Goal: Task Accomplishment & Management: Manage account settings

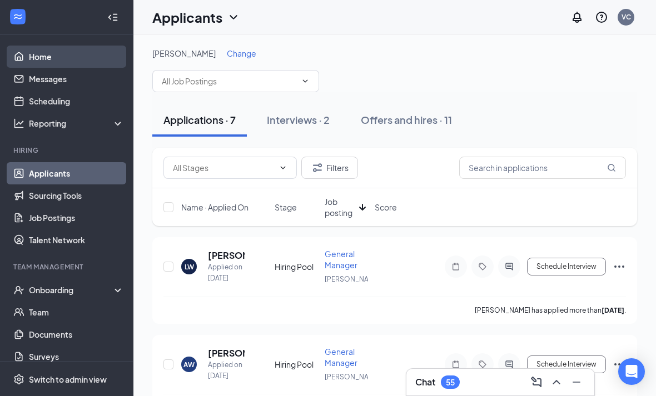
click at [41, 59] on link "Home" at bounding box center [76, 57] width 95 height 22
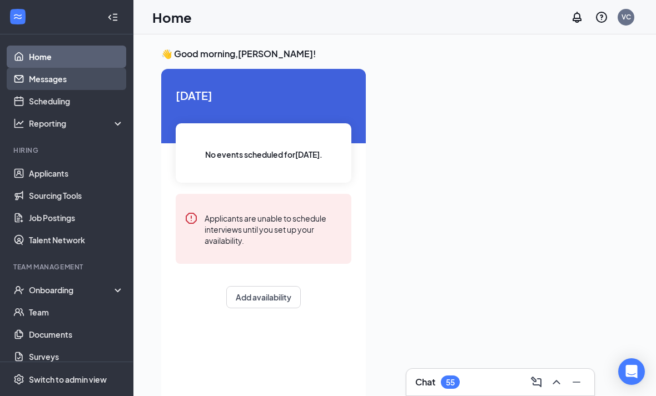
click at [43, 86] on link "Messages" at bounding box center [76, 79] width 95 height 22
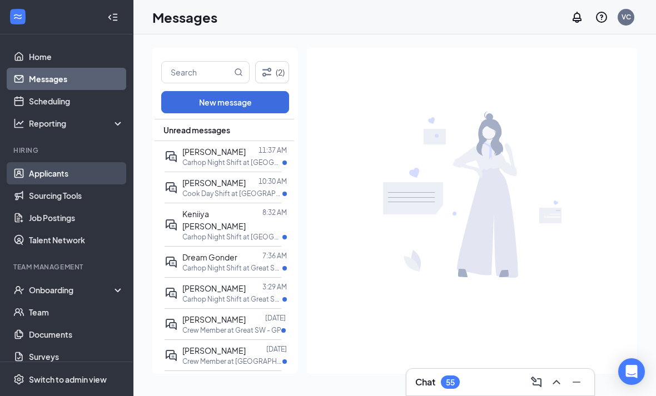
click at [49, 172] on link "Applicants" at bounding box center [76, 173] width 95 height 22
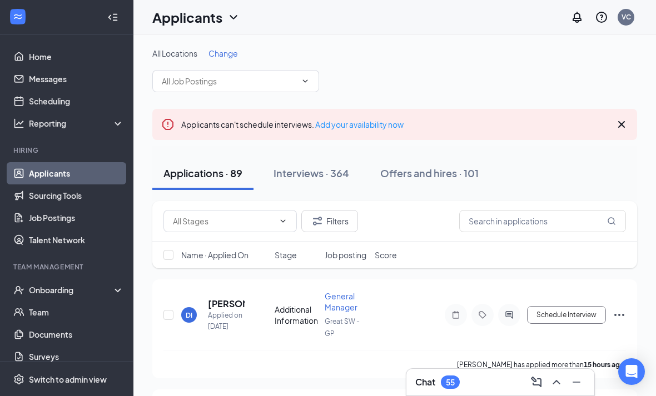
click at [237, 57] on span "Change" at bounding box center [222, 53] width 29 height 10
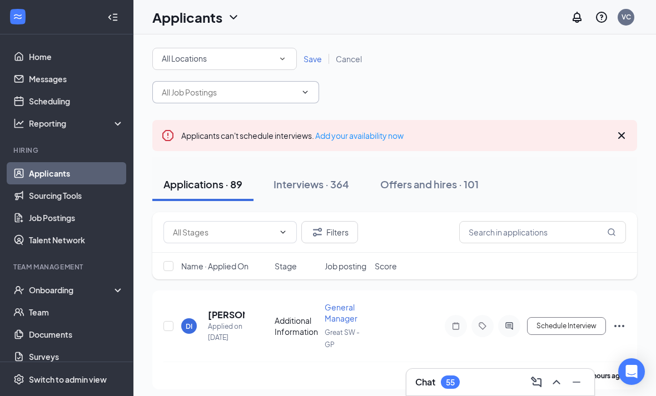
click at [305, 94] on icon "ChevronDown" at bounding box center [305, 92] width 9 height 9
click at [312, 97] on span at bounding box center [235, 92] width 167 height 22
click at [274, 62] on div "All Locations" at bounding box center [225, 58] width 126 height 13
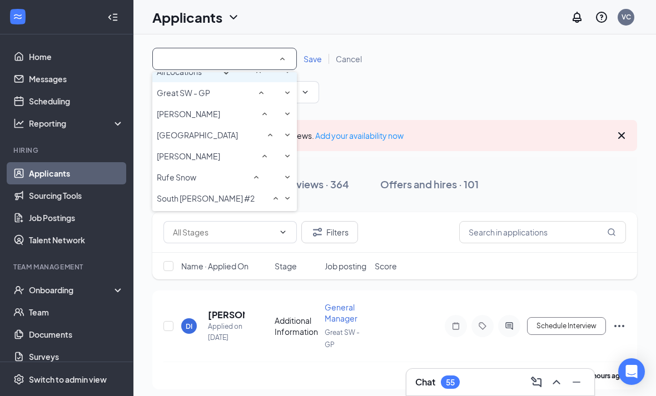
scroll to position [12, 0]
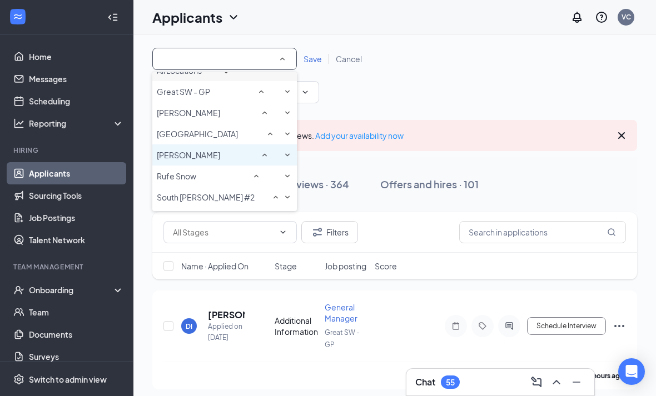
click at [176, 161] on span "[PERSON_NAME]" at bounding box center [188, 154] width 63 height 11
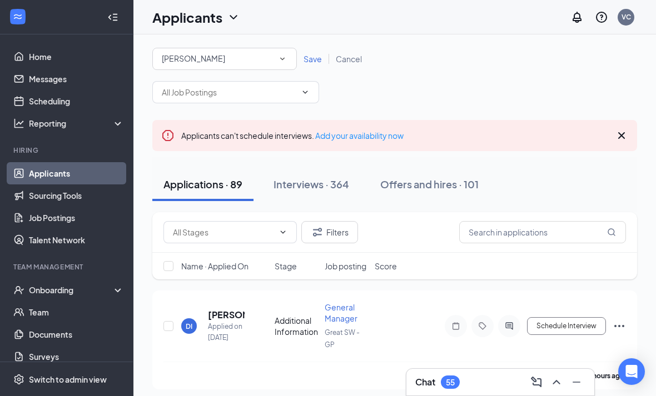
click at [306, 63] on span "Save" at bounding box center [312, 59] width 18 height 10
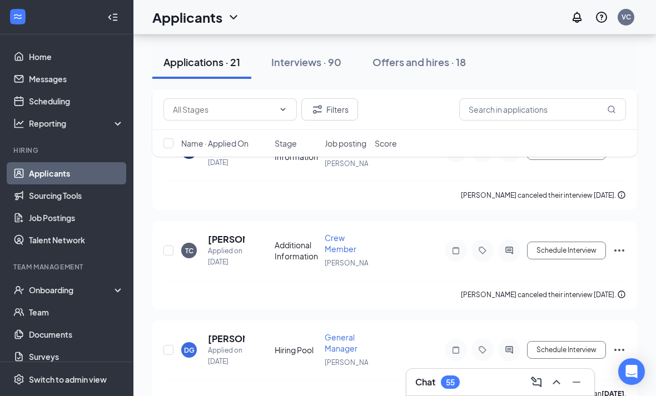
scroll to position [553, 0]
click at [223, 334] on h5 "[PERSON_NAME]" at bounding box center [226, 338] width 37 height 12
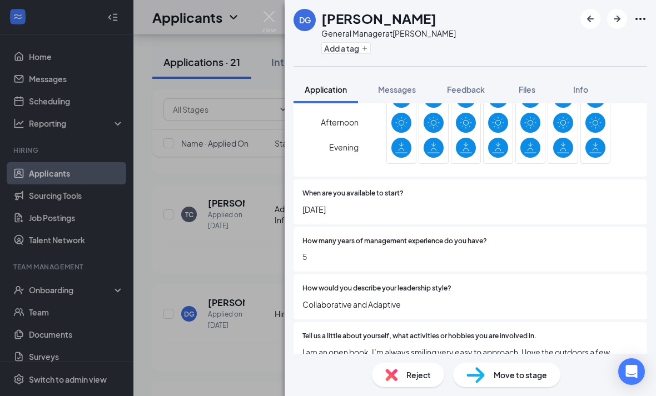
scroll to position [9, 0]
click at [597, 283] on div at bounding box center [544, 288] width 187 height 11
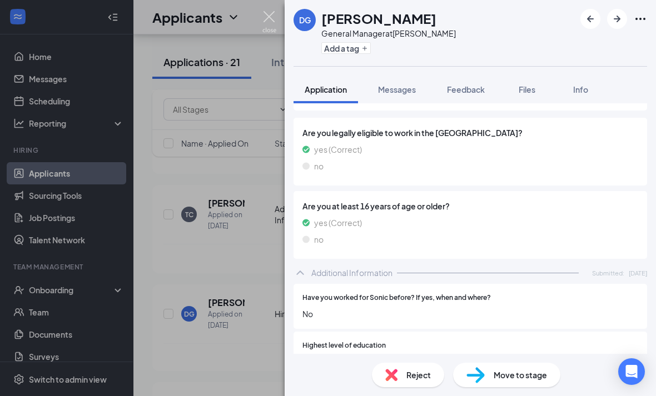
scroll to position [140, 0]
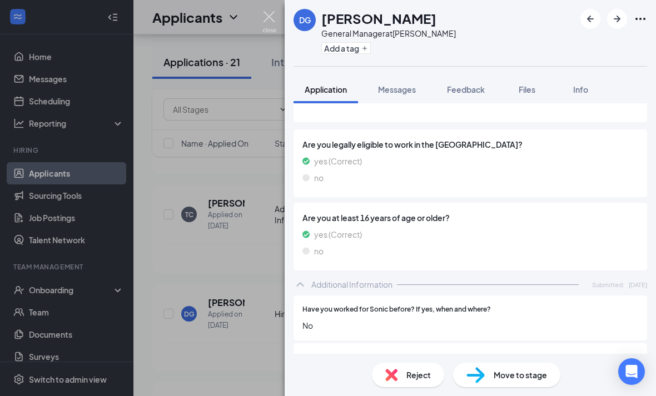
click at [275, 12] on img at bounding box center [269, 22] width 14 height 22
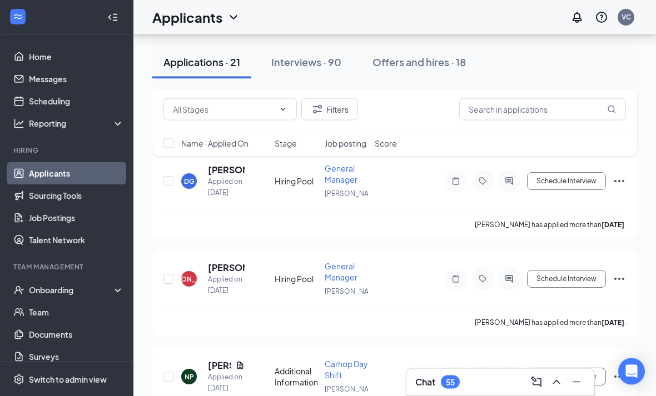
scroll to position [721, 0]
click at [235, 238] on div "[PERSON_NAME]" at bounding box center [229, 237] width 64 height 18
click at [227, 239] on div "[PERSON_NAME]" at bounding box center [229, 237] width 64 height 18
click at [224, 262] on h5 "[PERSON_NAME]" at bounding box center [226, 268] width 37 height 12
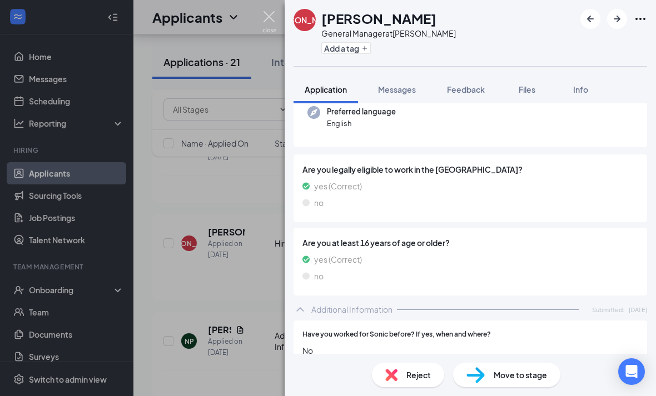
scroll to position [111, 0]
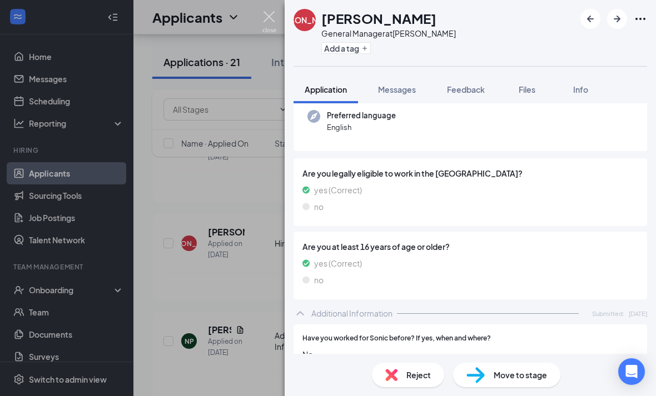
click at [270, 17] on img at bounding box center [269, 22] width 14 height 22
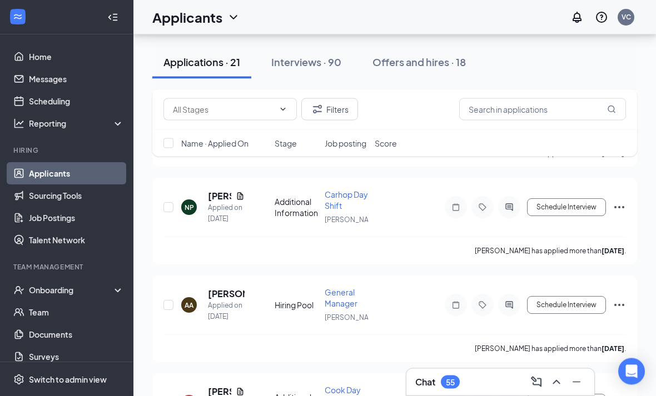
scroll to position [891, 0]
click at [241, 259] on div "[PERSON_NAME]" at bounding box center [229, 261] width 64 height 18
click at [232, 261] on div "[PERSON_NAME]" at bounding box center [229, 261] width 64 height 18
click at [222, 288] on h5 "[PERSON_NAME]" at bounding box center [226, 294] width 37 height 12
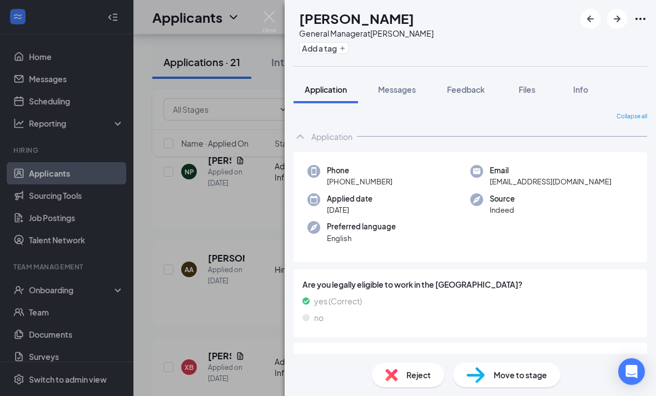
click at [271, 13] on img at bounding box center [269, 22] width 14 height 22
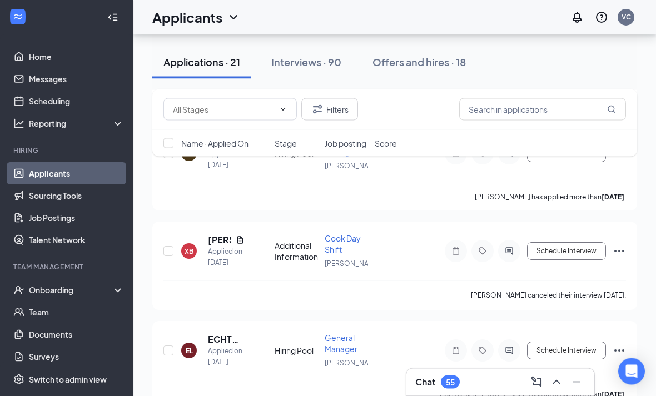
scroll to position [1064, 0]
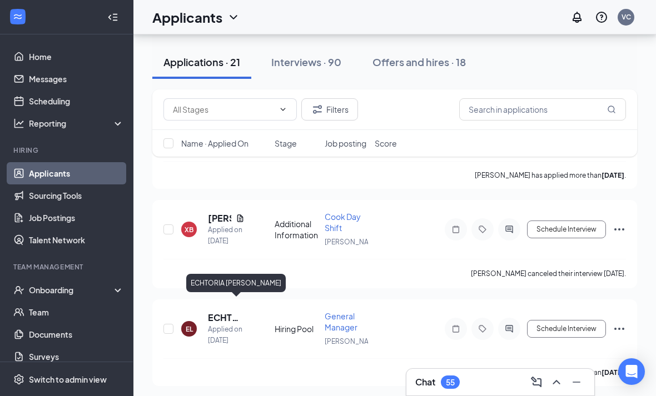
click at [235, 279] on div "ECHTORIA [PERSON_NAME]" at bounding box center [235, 283] width 99 height 18
click at [221, 312] on h5 "ECHTORIA [PERSON_NAME]" at bounding box center [226, 318] width 37 height 12
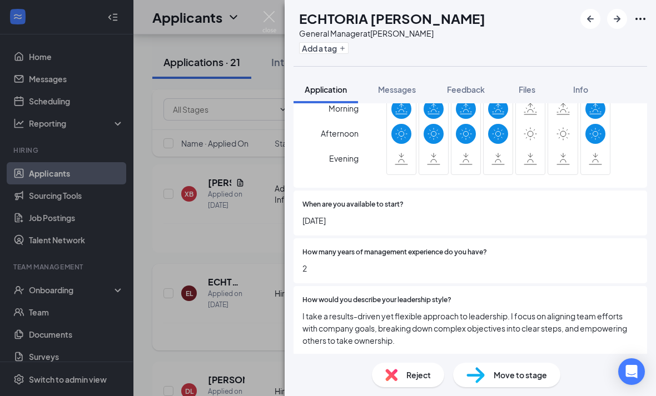
scroll to position [551, 0]
click at [264, 25] on img at bounding box center [269, 22] width 14 height 22
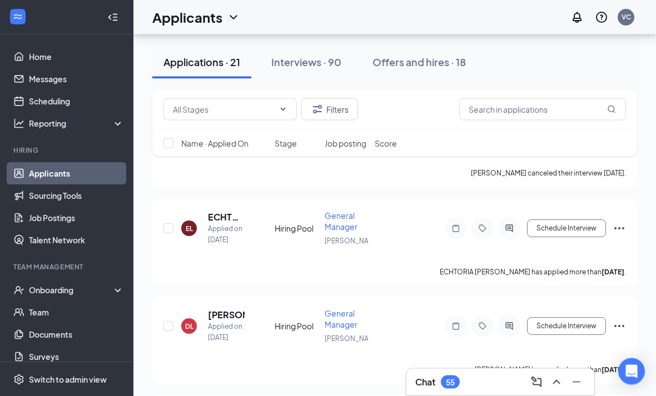
scroll to position [1164, 0]
click at [225, 309] on h5 "[PERSON_NAME]" at bounding box center [226, 315] width 37 height 12
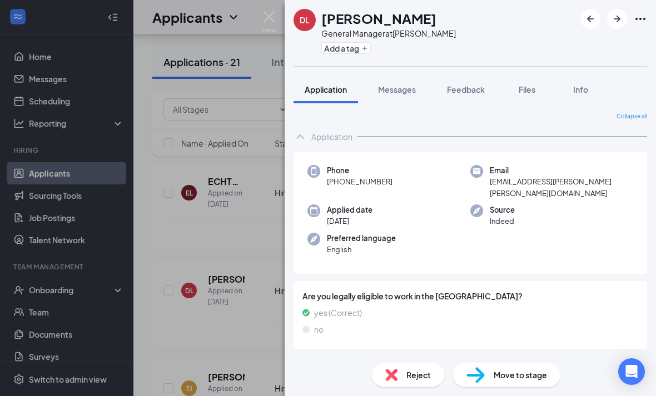
click at [270, 26] on img at bounding box center [269, 22] width 14 height 22
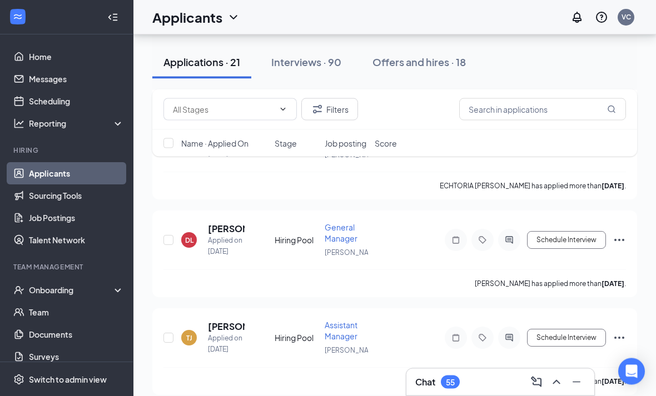
scroll to position [1251, 0]
click at [237, 293] on div "[PERSON_NAME]" at bounding box center [231, 290] width 64 height 18
click at [224, 321] on h5 "[PERSON_NAME]" at bounding box center [226, 327] width 37 height 12
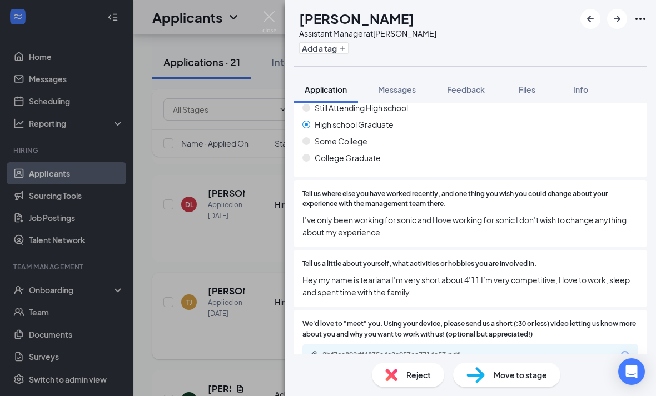
scroll to position [509, 0]
click at [451, 296] on div "Tell us a little about yourself, what activities or hobbies you are involved in…" at bounding box center [469, 279] width 353 height 57
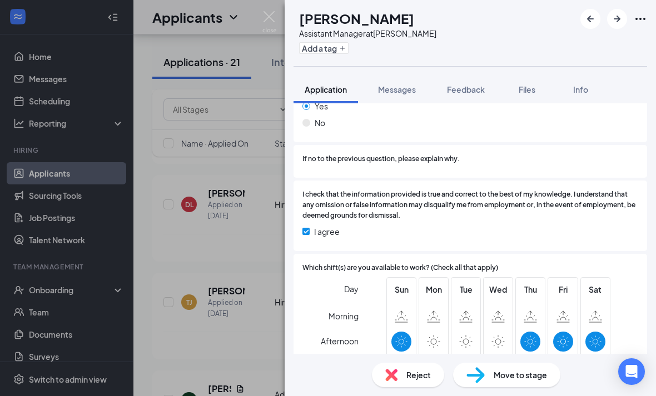
scroll to position [1036, 0]
click at [263, 13] on img at bounding box center [269, 22] width 14 height 22
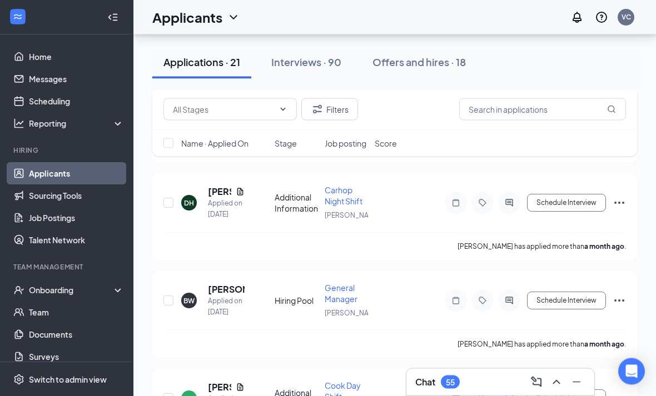
scroll to position [1483, 0]
click at [234, 251] on div "[PERSON_NAME]" at bounding box center [233, 250] width 64 height 18
click at [225, 251] on div "[PERSON_NAME]" at bounding box center [233, 250] width 64 height 18
click at [219, 283] on h5 "[PERSON_NAME]" at bounding box center [226, 289] width 37 height 12
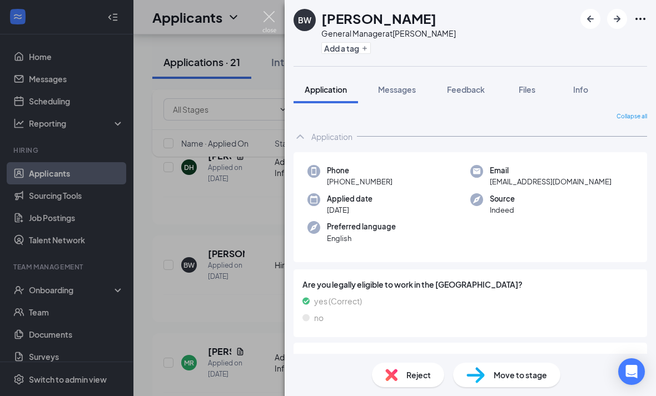
click at [270, 11] on img at bounding box center [269, 22] width 14 height 22
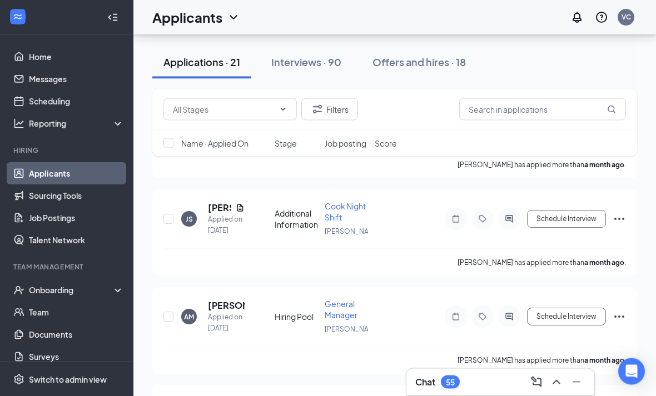
scroll to position [1858, 0]
click at [218, 299] on h5 "[PERSON_NAME]" at bounding box center [226, 305] width 37 height 12
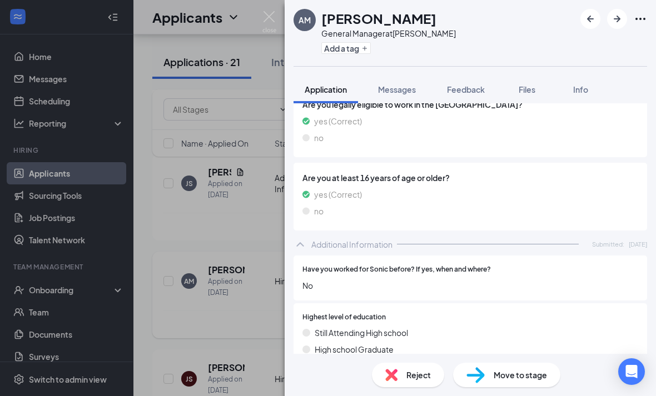
scroll to position [192, 0]
click at [266, 24] on img at bounding box center [269, 22] width 14 height 22
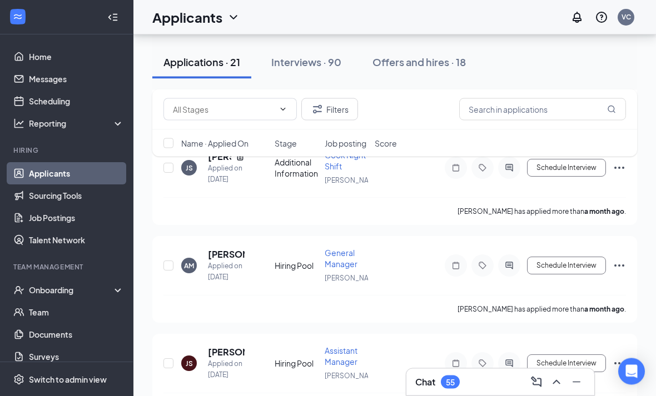
scroll to position [1909, 0]
click at [224, 346] on h5 "[PERSON_NAME]" at bounding box center [226, 352] width 37 height 12
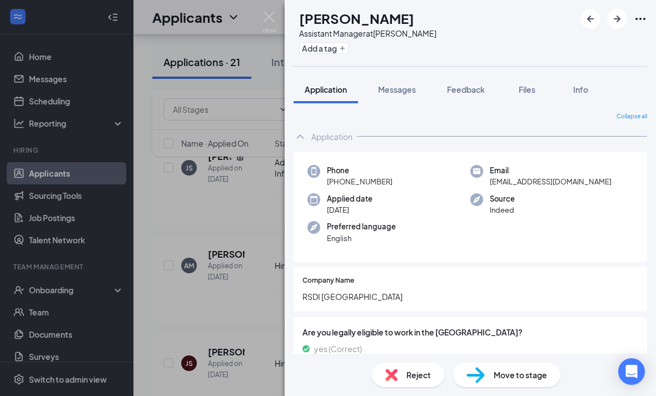
click at [261, 6] on div "[PERSON_NAME] [PERSON_NAME] Assistant Manager at [PERSON_NAME] Add a tag Applic…" at bounding box center [328, 198] width 656 height 396
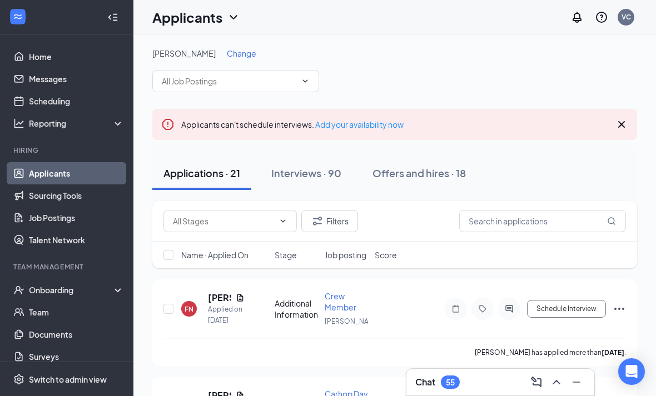
click at [626, 121] on icon "Cross" at bounding box center [620, 124] width 13 height 13
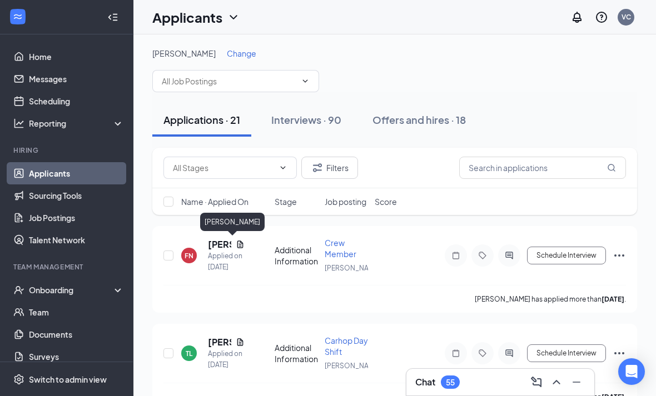
click at [220, 227] on div "[PERSON_NAME]" at bounding box center [232, 222] width 64 height 18
click at [213, 248] on h5 "[PERSON_NAME]" at bounding box center [219, 244] width 23 height 12
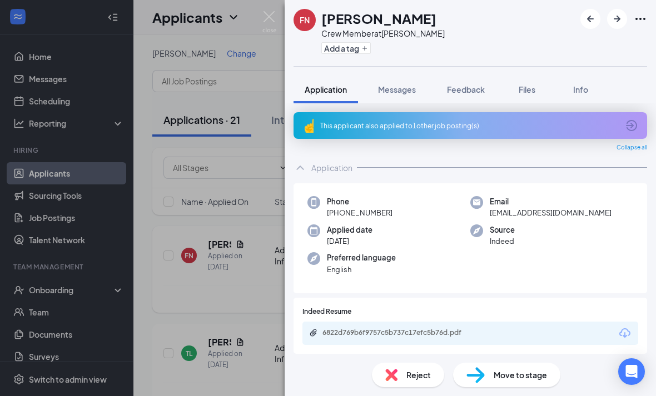
scroll to position [36, 0]
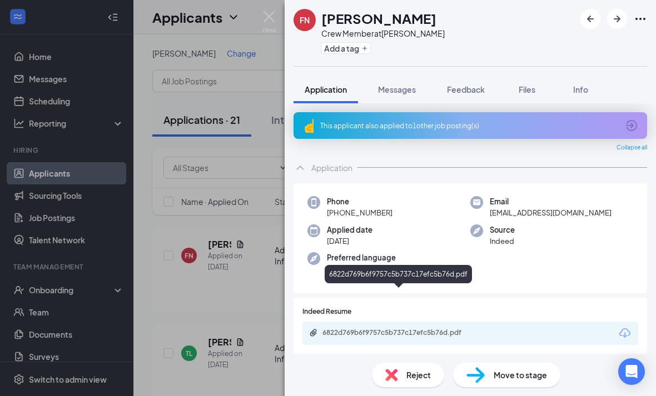
click at [396, 328] on div "6822d769b6f9757c5b737c17efc5b76d.pdf" at bounding box center [400, 332] width 156 height 9
click at [271, 15] on img at bounding box center [269, 22] width 14 height 22
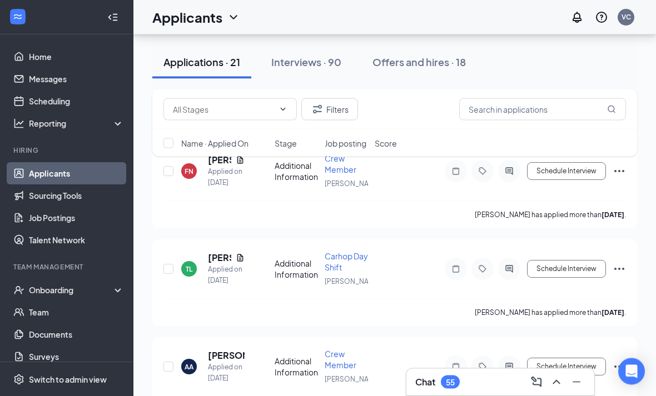
scroll to position [84, 0]
click at [219, 252] on h5 "[PERSON_NAME]" at bounding box center [219, 258] width 23 height 12
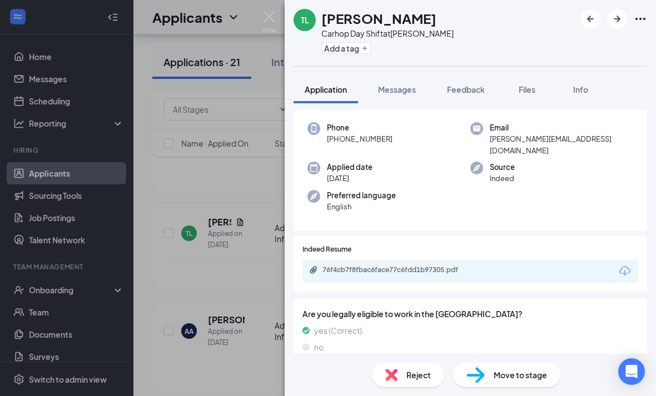
scroll to position [43, 0]
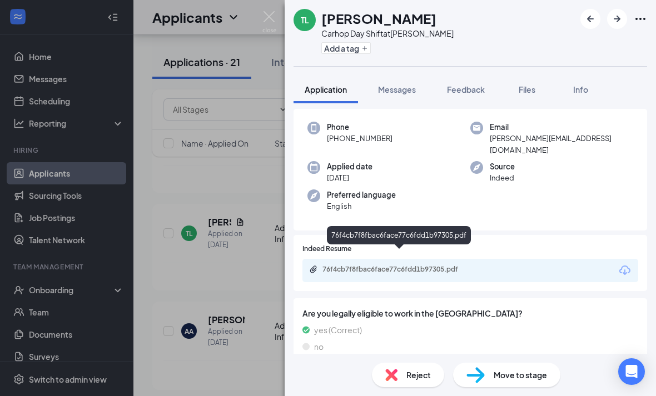
click at [444, 265] on div "76f4cb7f8fbac6face77c6fdd1b97305.pdf" at bounding box center [400, 269] width 156 height 9
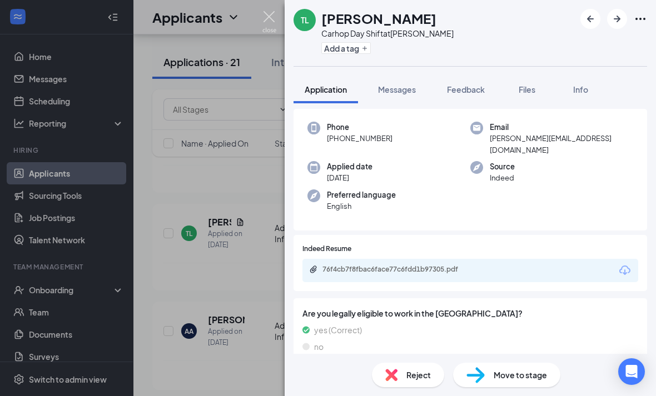
click at [273, 16] on img at bounding box center [269, 22] width 14 height 22
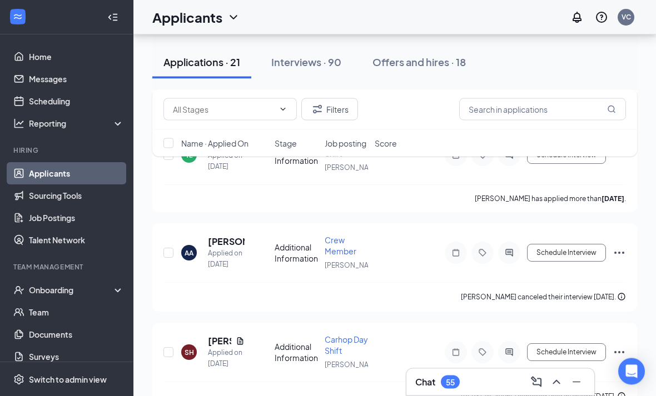
scroll to position [198, 0]
click at [219, 335] on h5 "[PERSON_NAME]" at bounding box center [219, 341] width 23 height 12
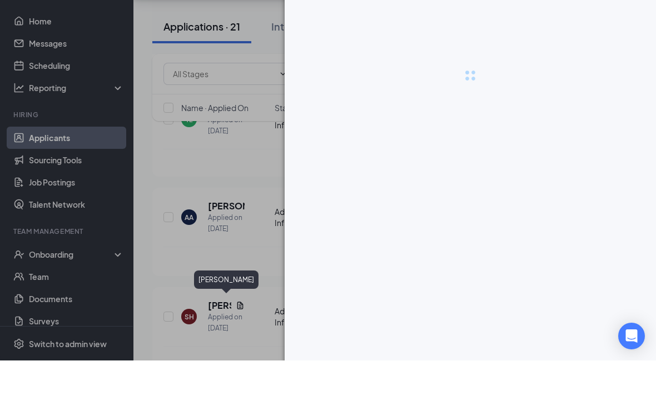
scroll to position [234, 0]
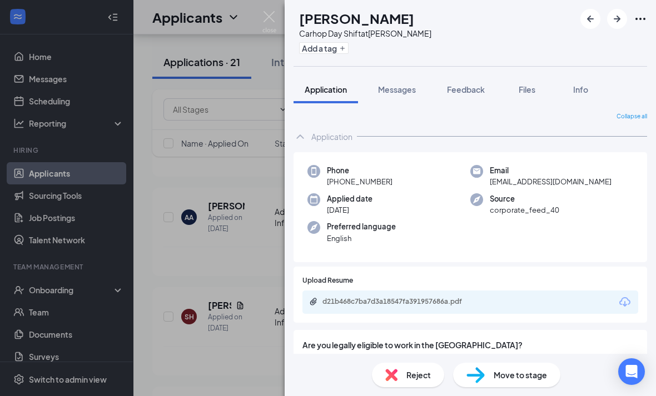
click at [403, 297] on div "d21b468c7ba7d3a18547fa391957686a.pdf" at bounding box center [400, 301] width 156 height 9
click at [271, 21] on img at bounding box center [269, 22] width 14 height 22
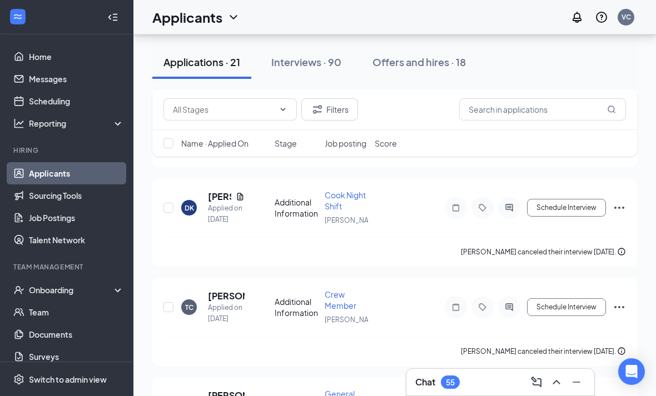
scroll to position [442, 0]
